Goal: Task Accomplishment & Management: Manage account settings

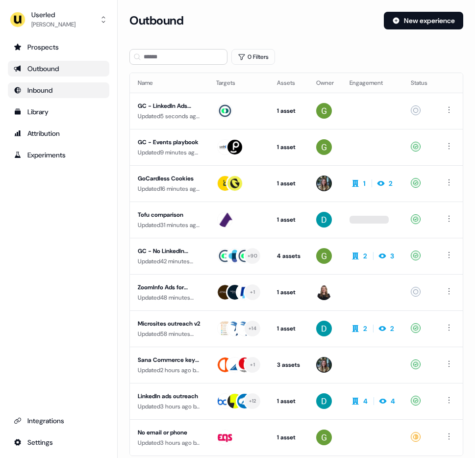
click at [68, 89] on div "Inbound" at bounding box center [59, 90] width 90 height 10
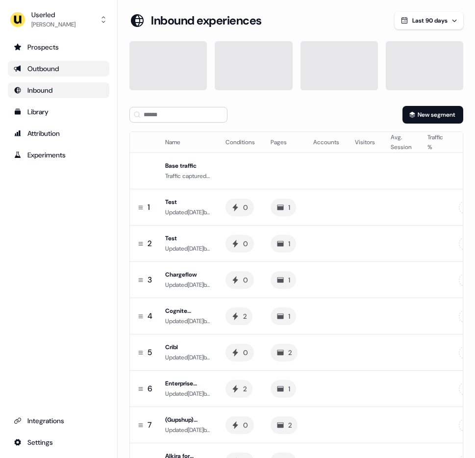
click at [64, 71] on div "Outbound" at bounding box center [59, 69] width 90 height 10
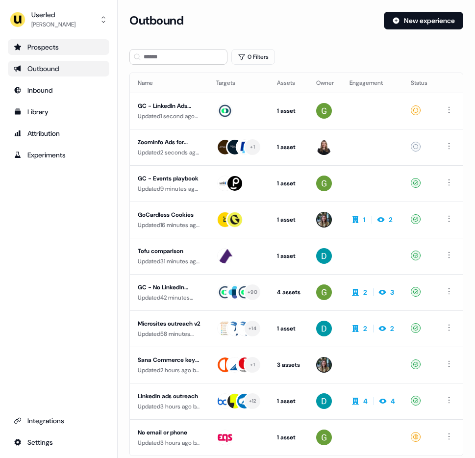
click at [63, 47] on div "Prospects" at bounding box center [59, 47] width 90 height 10
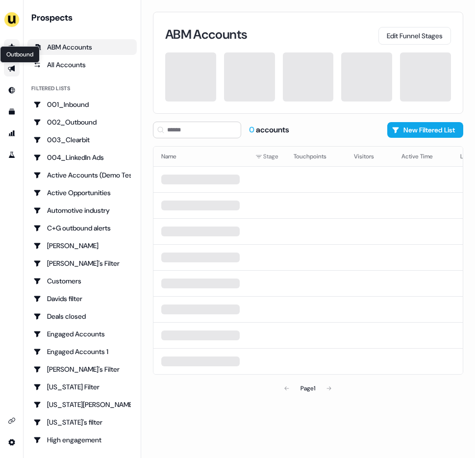
click at [15, 70] on icon "Go to outbound experience" at bounding box center [12, 69] width 8 height 8
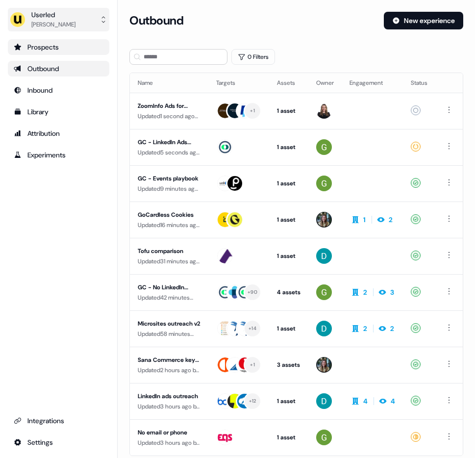
click at [76, 21] on button "Userled [PERSON_NAME]" at bounding box center [58, 20] width 101 height 24
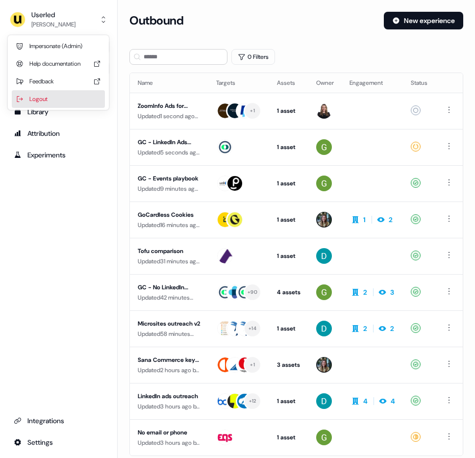
click at [71, 96] on div "Logout" at bounding box center [58, 99] width 93 height 18
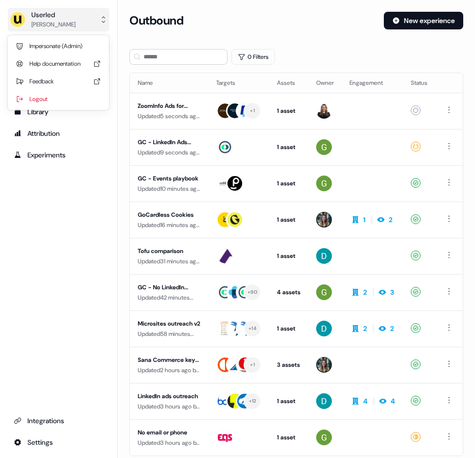
click at [45, 24] on div "[PERSON_NAME]" at bounding box center [53, 25] width 44 height 10
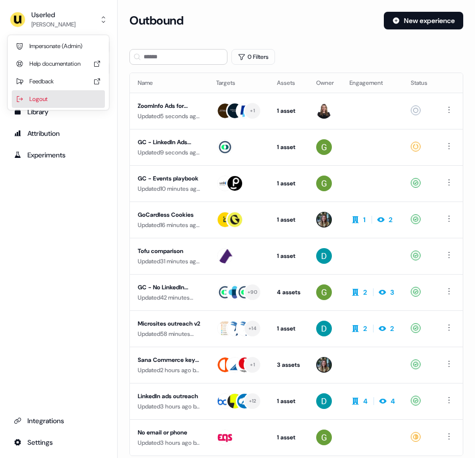
click at [60, 99] on div "Logout" at bounding box center [58, 99] width 93 height 18
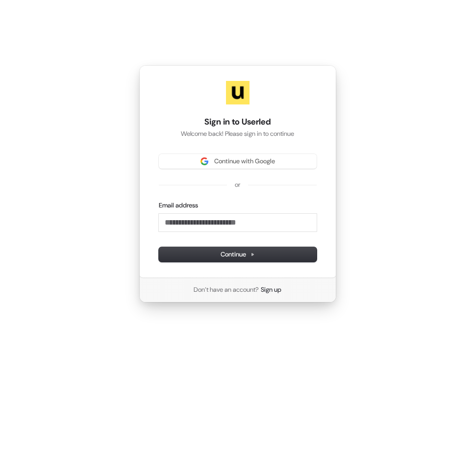
click at [390, 176] on div "Sign in to Userled Welcome back! Please sign in to continue Continue with Googl…" at bounding box center [237, 184] width 475 height 368
click at [288, 160] on span "Continue with Google" at bounding box center [238, 161] width 146 height 9
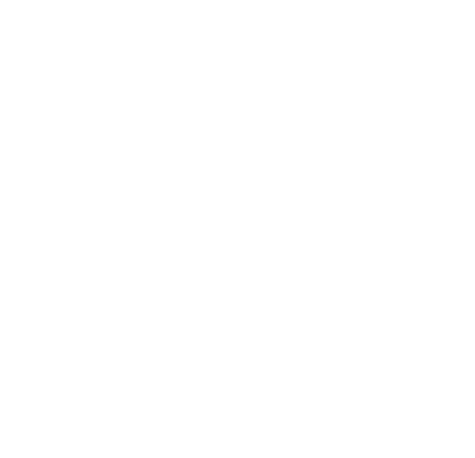
click at [366, 95] on div at bounding box center [237, 184] width 475 height 368
